Goal: Task Accomplishment & Management: Manage account settings

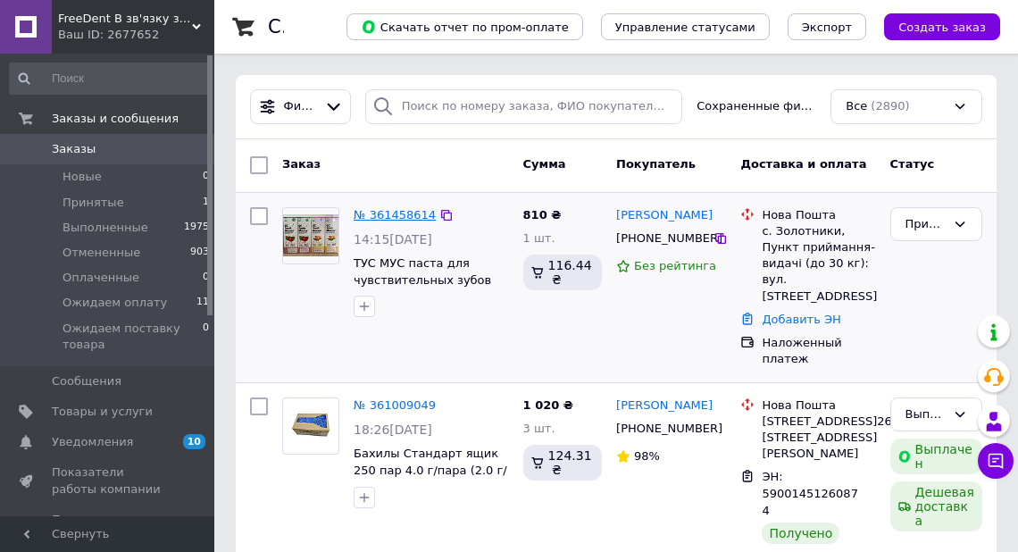
click at [402, 214] on link "№ 361458614" at bounding box center [395, 214] width 82 height 13
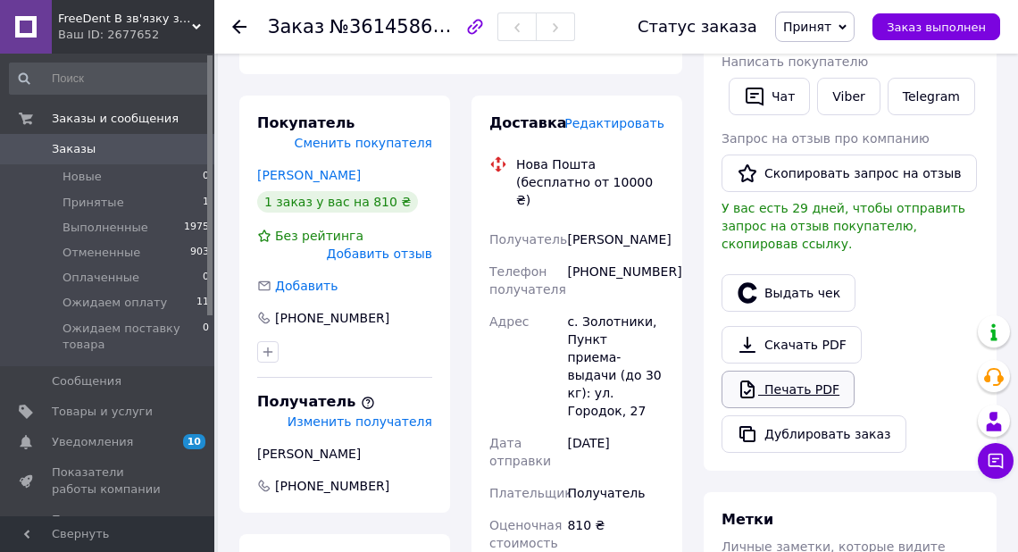
scroll to position [429, 0]
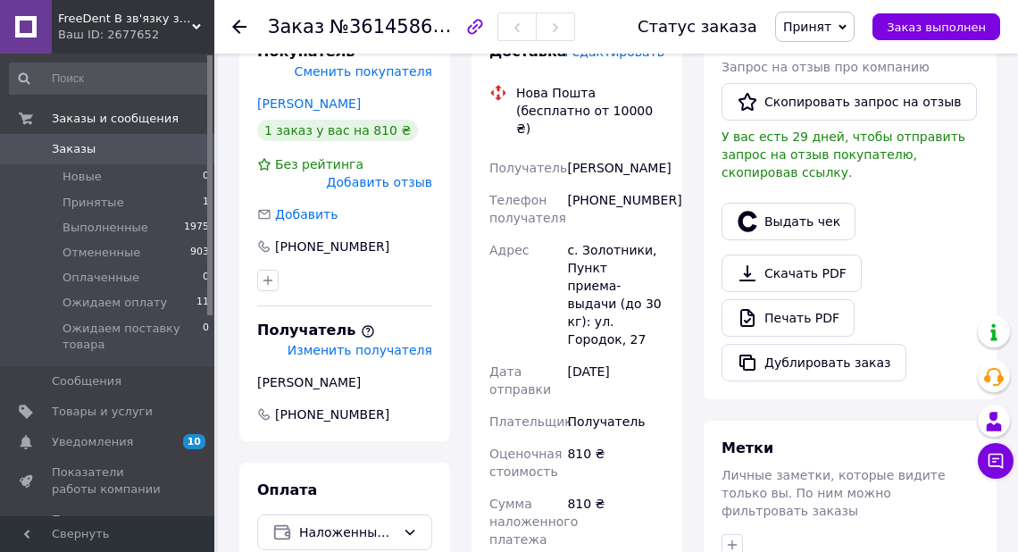
click at [66, 152] on span "Заказы" at bounding box center [74, 149] width 44 height 16
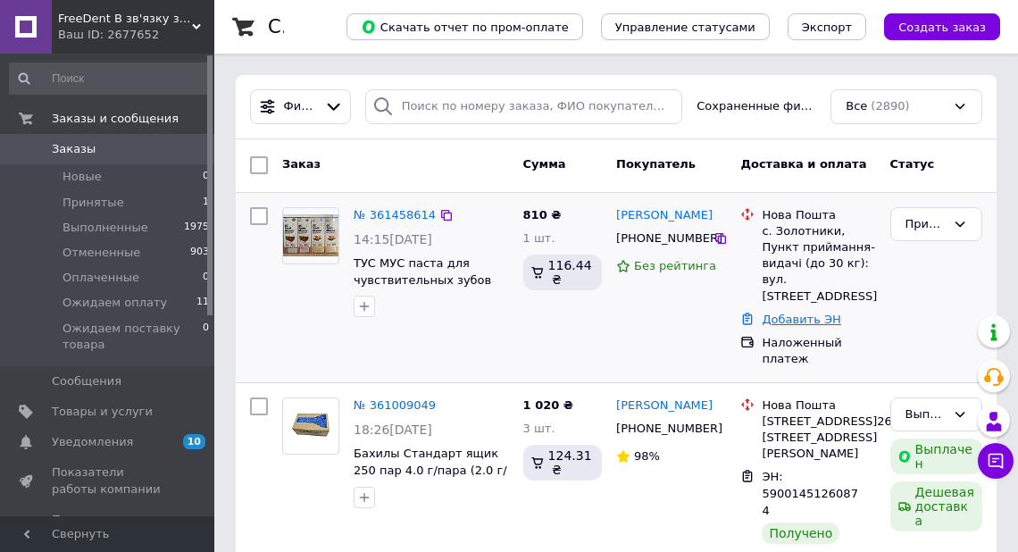
click at [811, 313] on link "Добавить ЭН" at bounding box center [801, 319] width 79 height 13
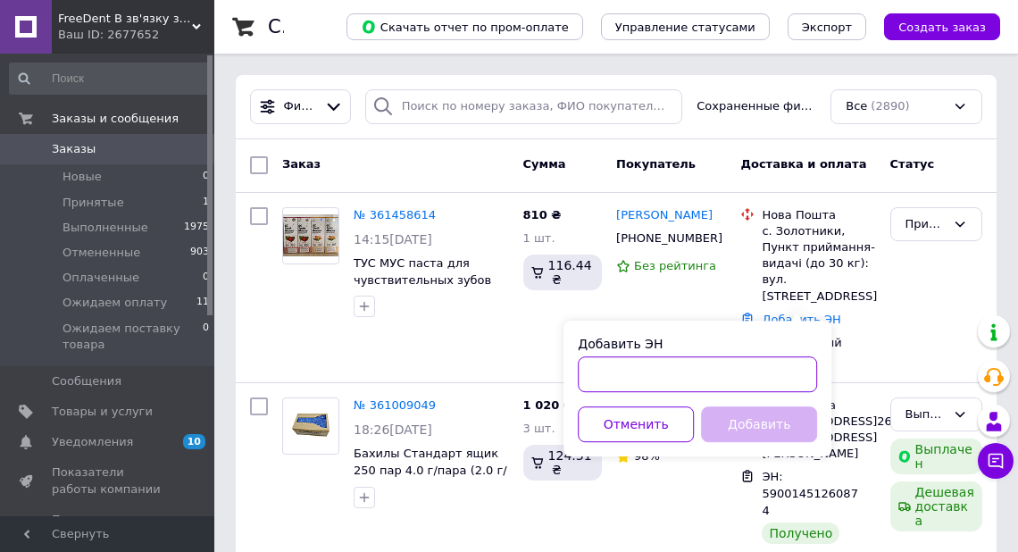
click at [604, 376] on input "Добавить ЭН" at bounding box center [697, 374] width 239 height 36
type input "59001453634234"
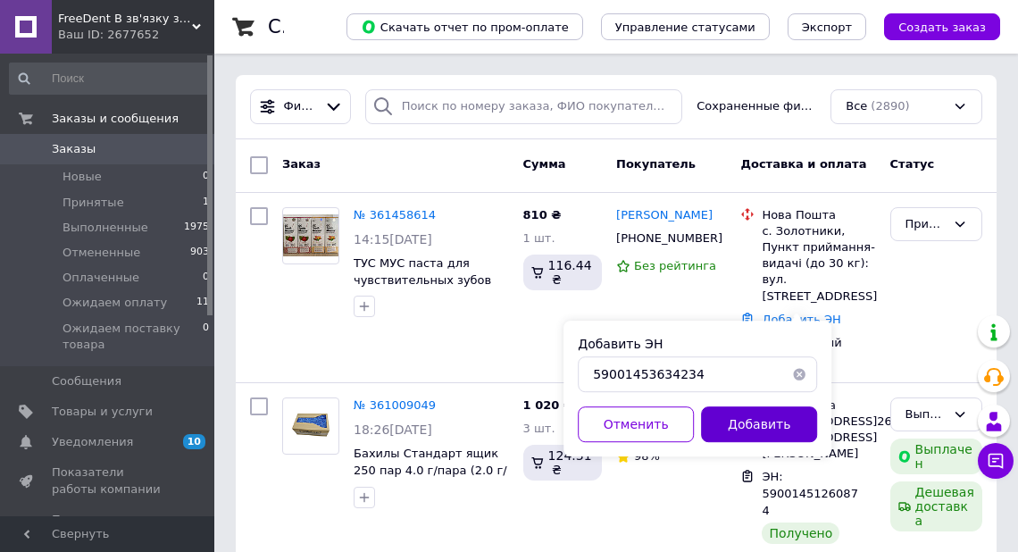
click at [750, 431] on button "Добавить" at bounding box center [759, 424] width 116 height 36
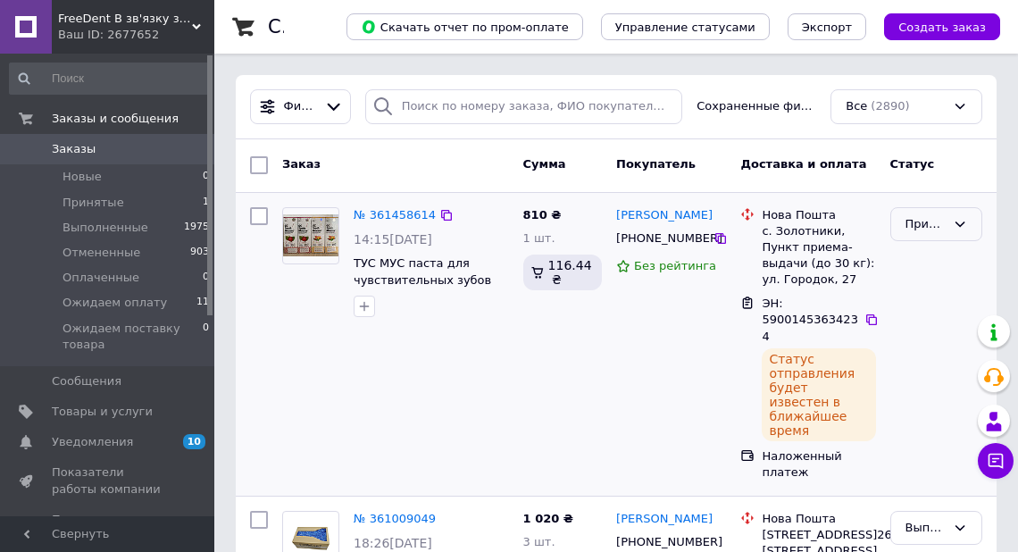
click at [963, 222] on icon at bounding box center [961, 224] width 10 height 5
click at [937, 258] on li "Выполнен" at bounding box center [937, 261] width 90 height 33
click at [77, 119] on span "Заказы и сообщения" at bounding box center [115, 119] width 127 height 16
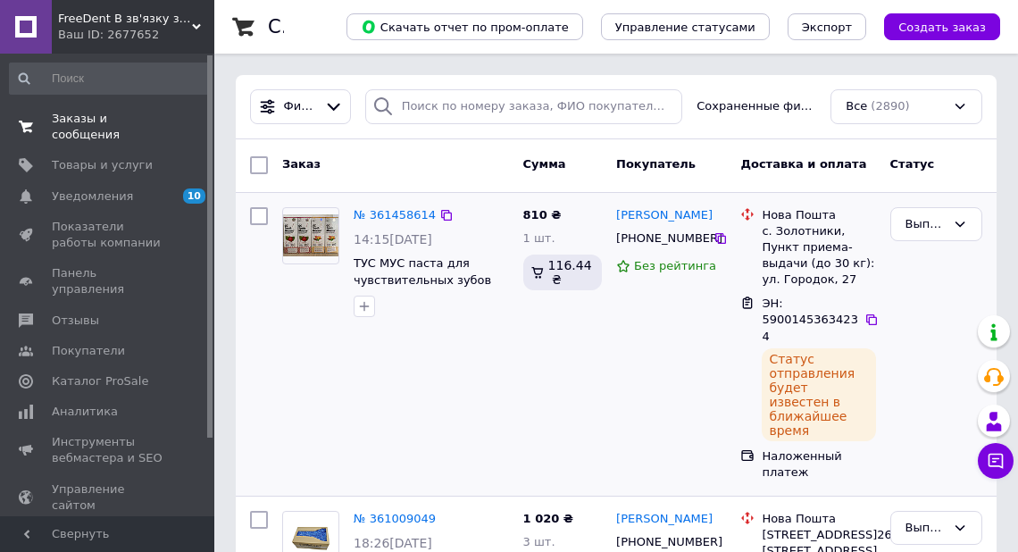
click at [77, 116] on span "Заказы и сообщения" at bounding box center [108, 127] width 113 height 32
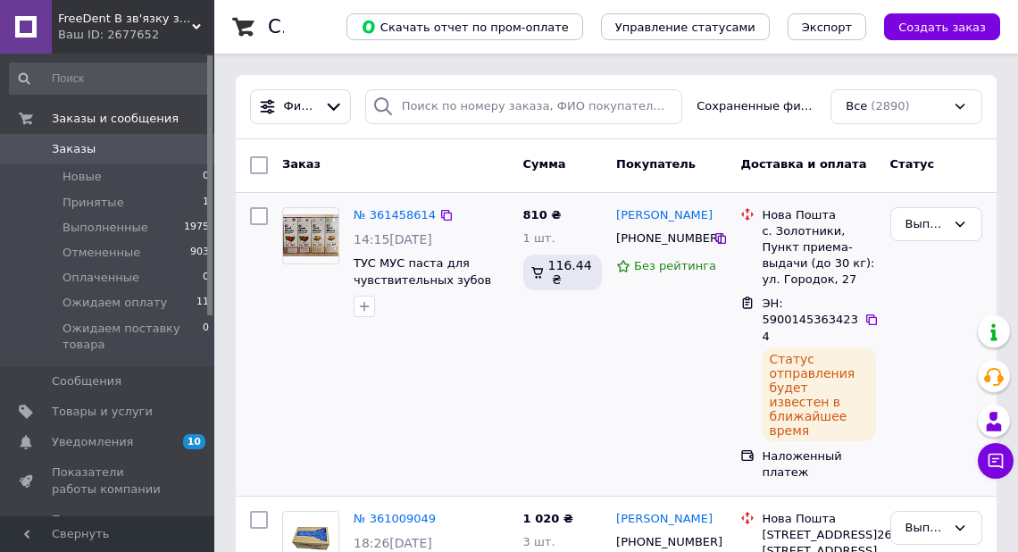
click at [75, 150] on span "Заказы" at bounding box center [74, 149] width 44 height 16
click at [365, 214] on link "№ 361458614" at bounding box center [395, 214] width 82 height 13
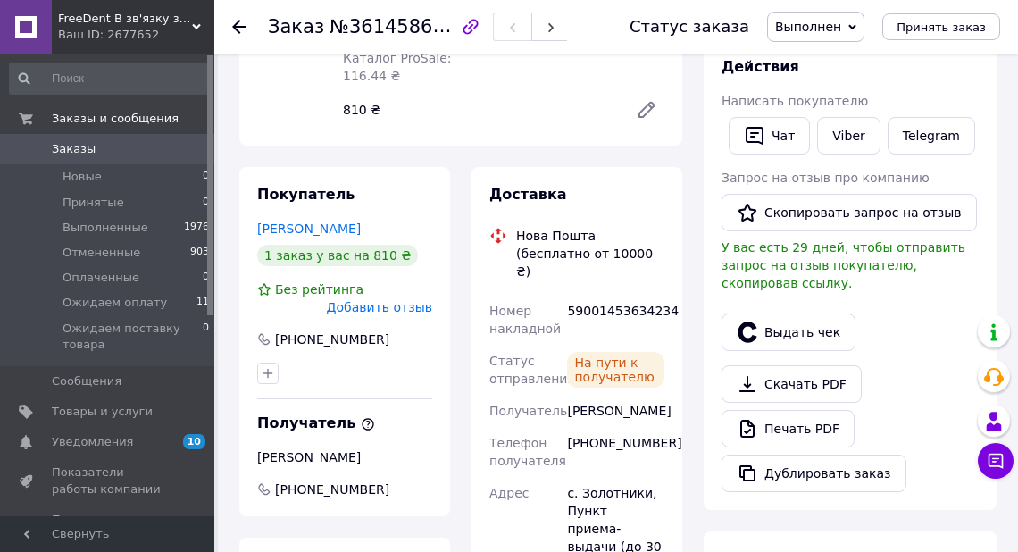
scroll to position [357, 0]
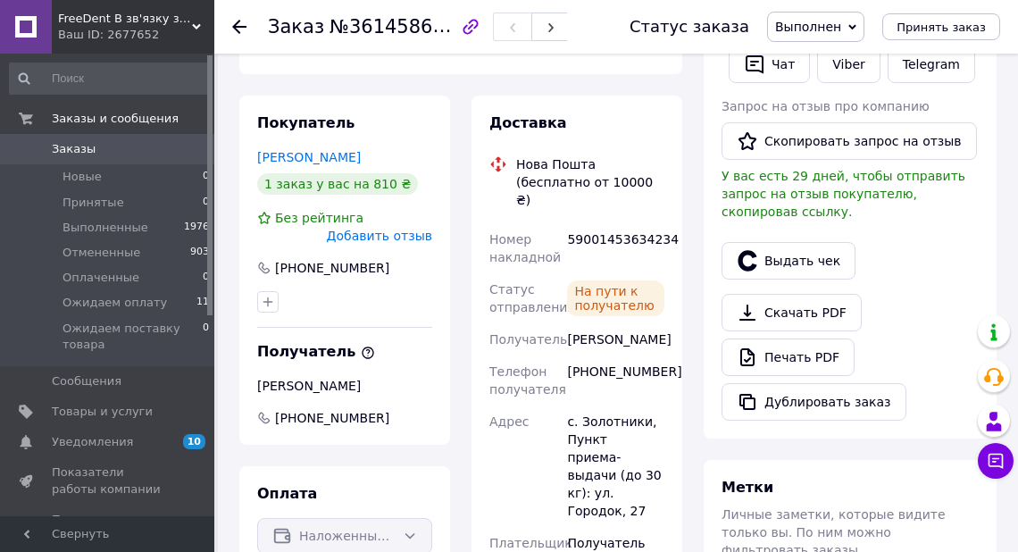
click at [239, 22] on icon at bounding box center [239, 27] width 14 height 14
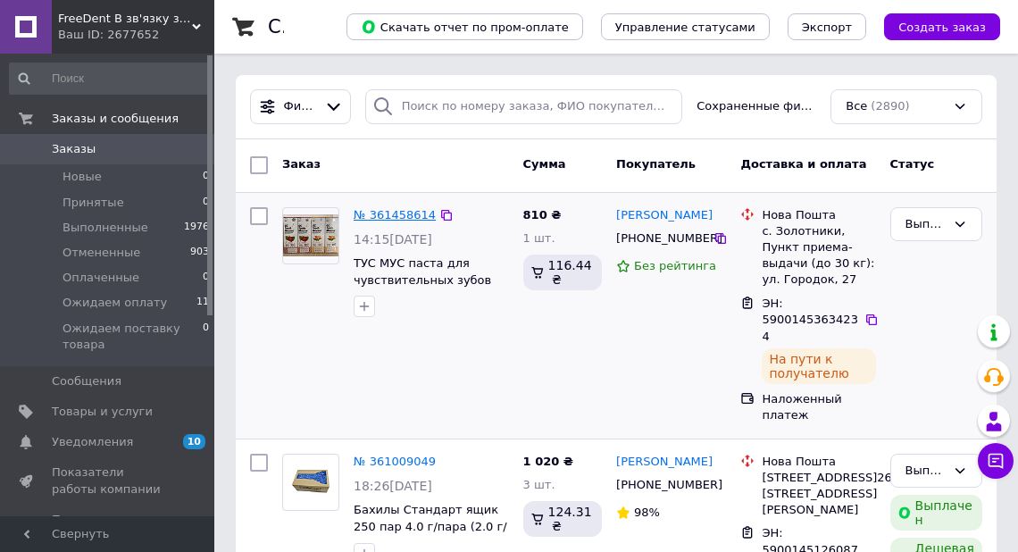
click at [395, 213] on link "№ 361458614" at bounding box center [395, 214] width 82 height 13
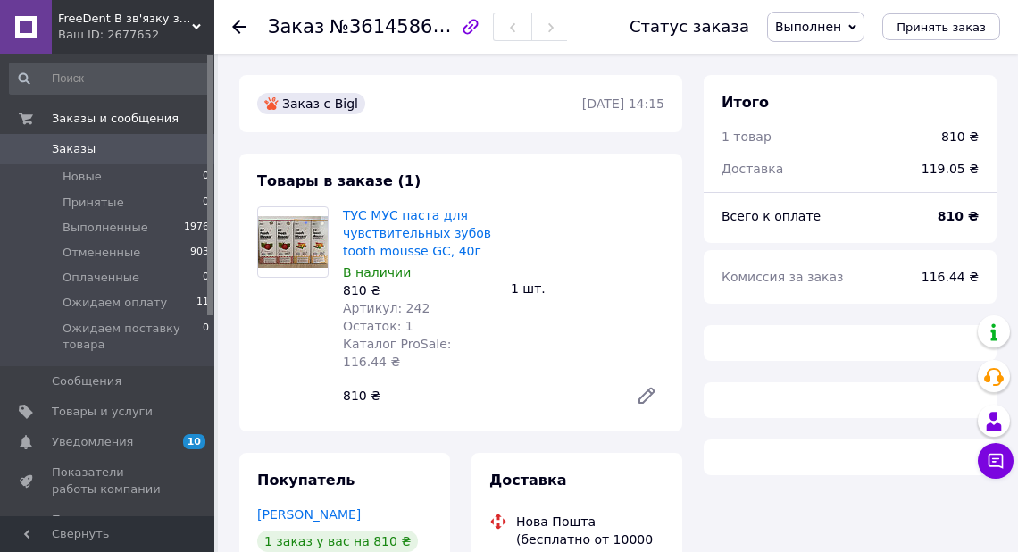
scroll to position [286, 0]
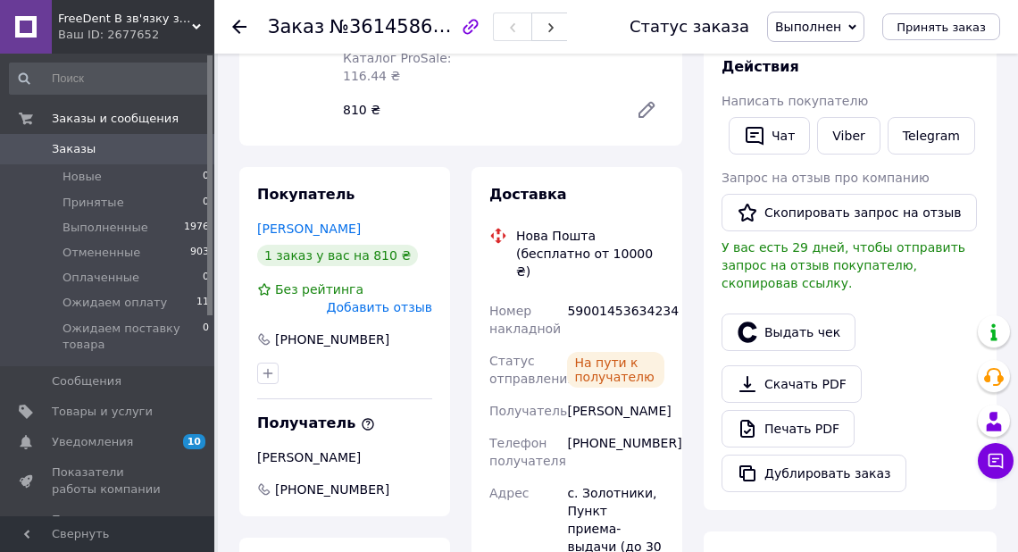
click at [71, 148] on span "Заказы" at bounding box center [74, 149] width 44 height 16
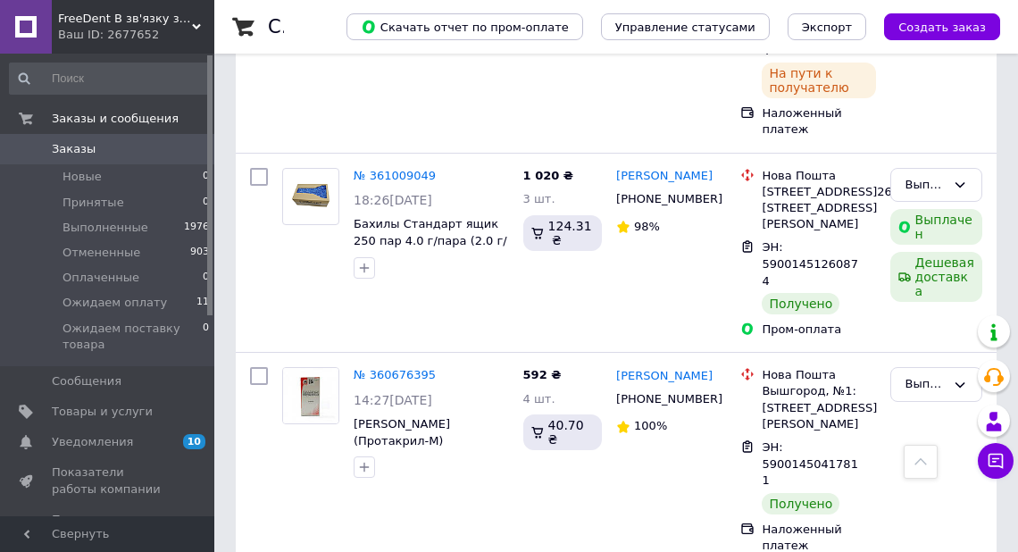
scroll to position [143, 0]
